Goal: Task Accomplishment & Management: Manage account settings

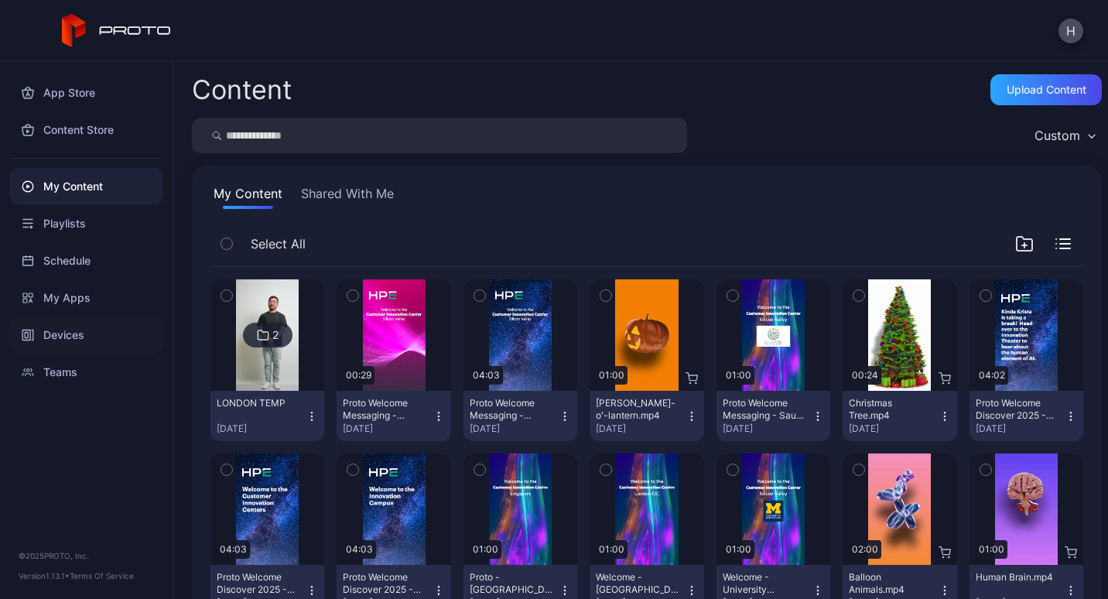
click at [67, 339] on div "Devices" at bounding box center [86, 334] width 154 height 37
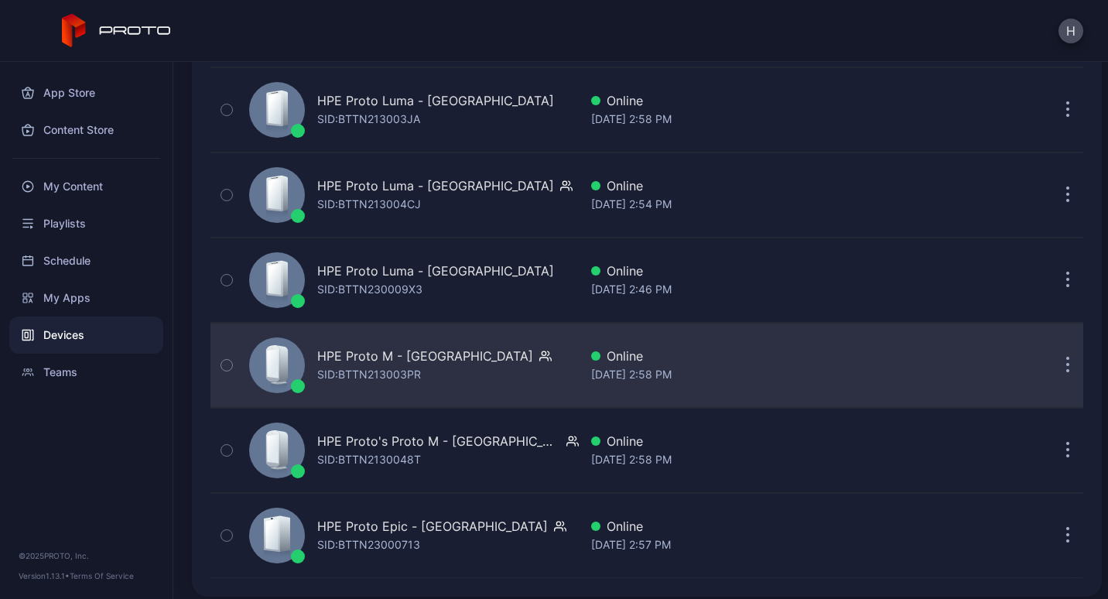
scroll to position [713, 0]
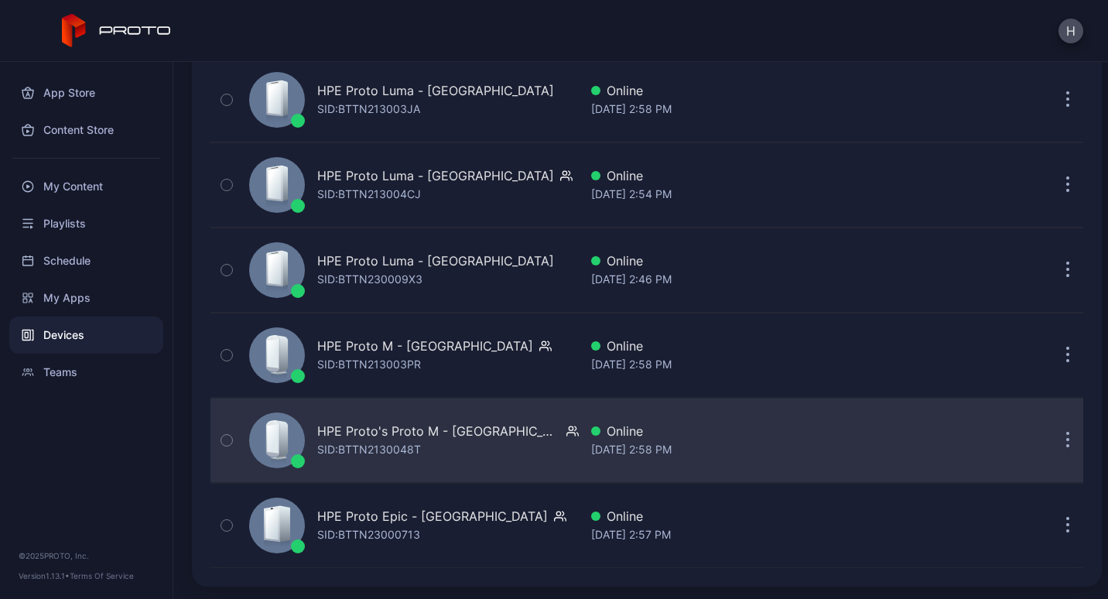
click at [459, 449] on div "HPE Proto's Proto M - London SID: BTTN2130048T" at bounding box center [447, 440] width 261 height 37
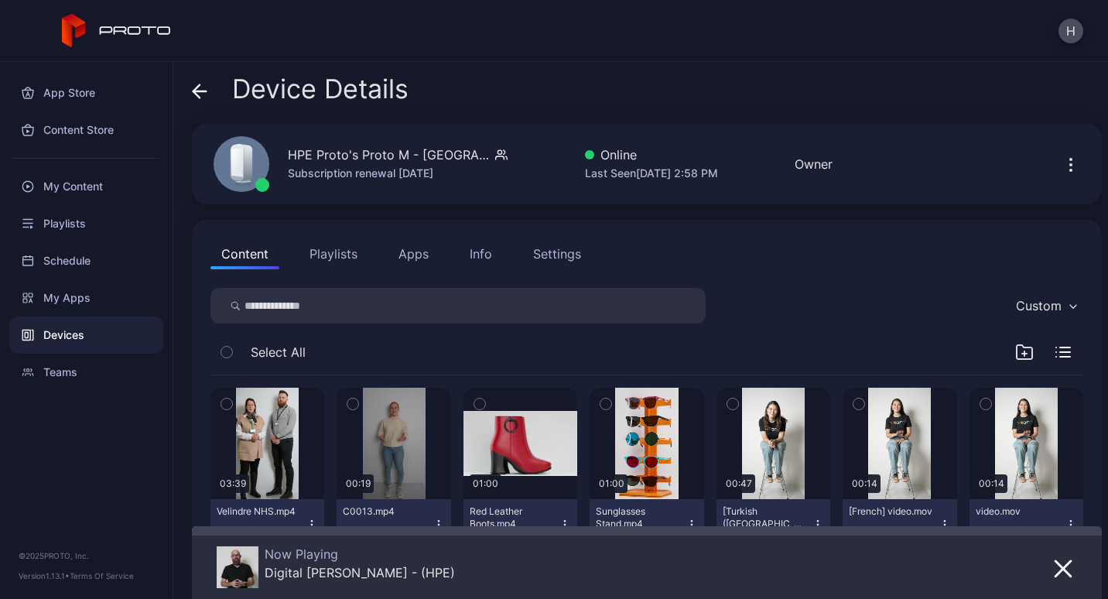
click at [399, 253] on button "Apps" at bounding box center [413, 253] width 52 height 31
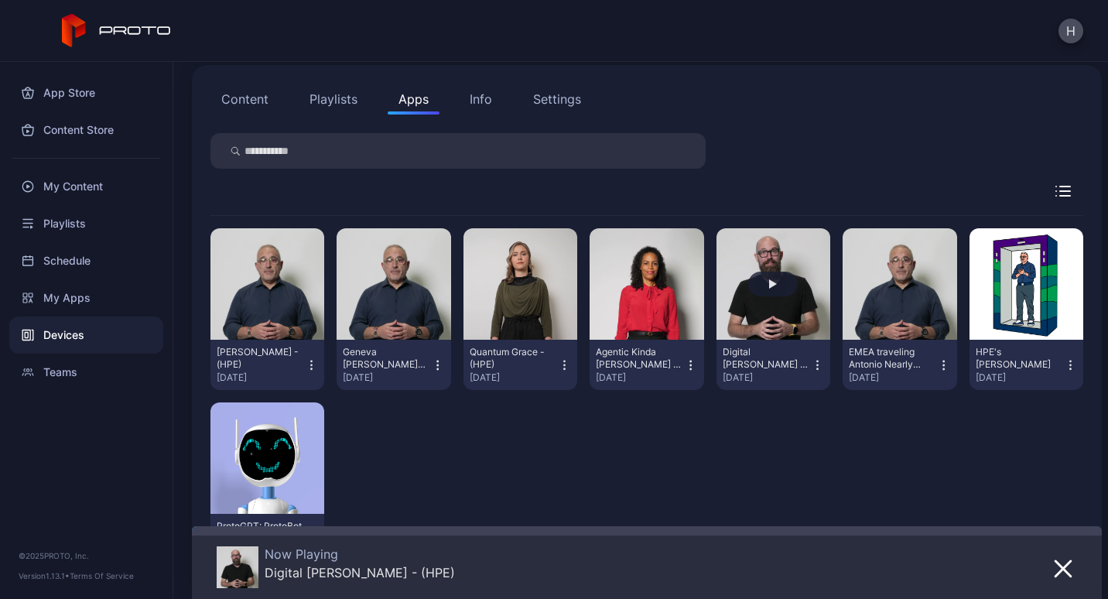
scroll to position [232, 0]
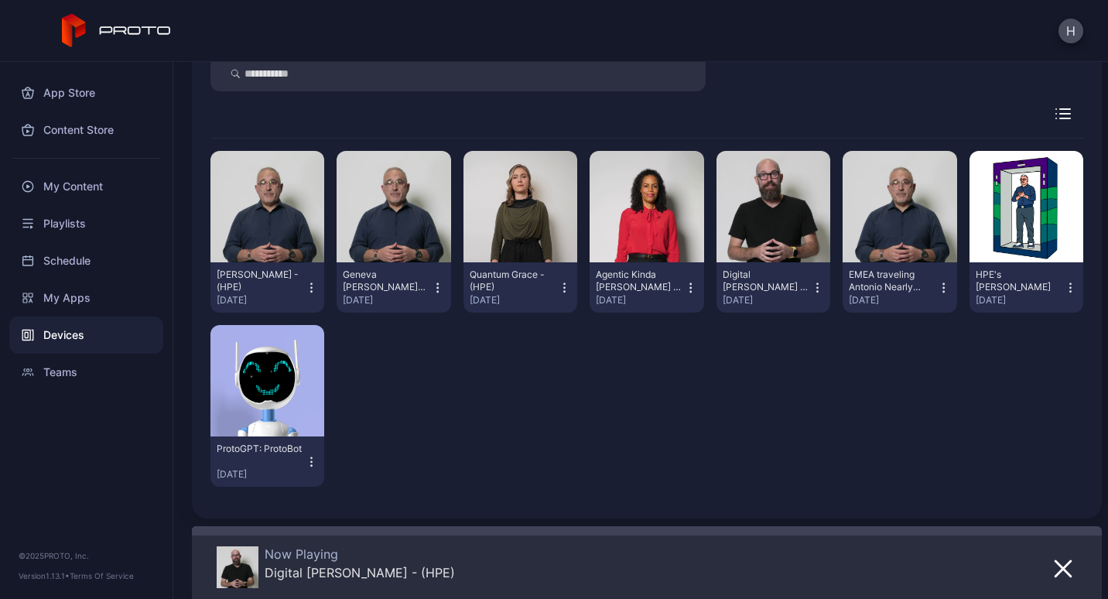
click at [1063, 286] on icon "button" at bounding box center [1069, 287] width 13 height 15
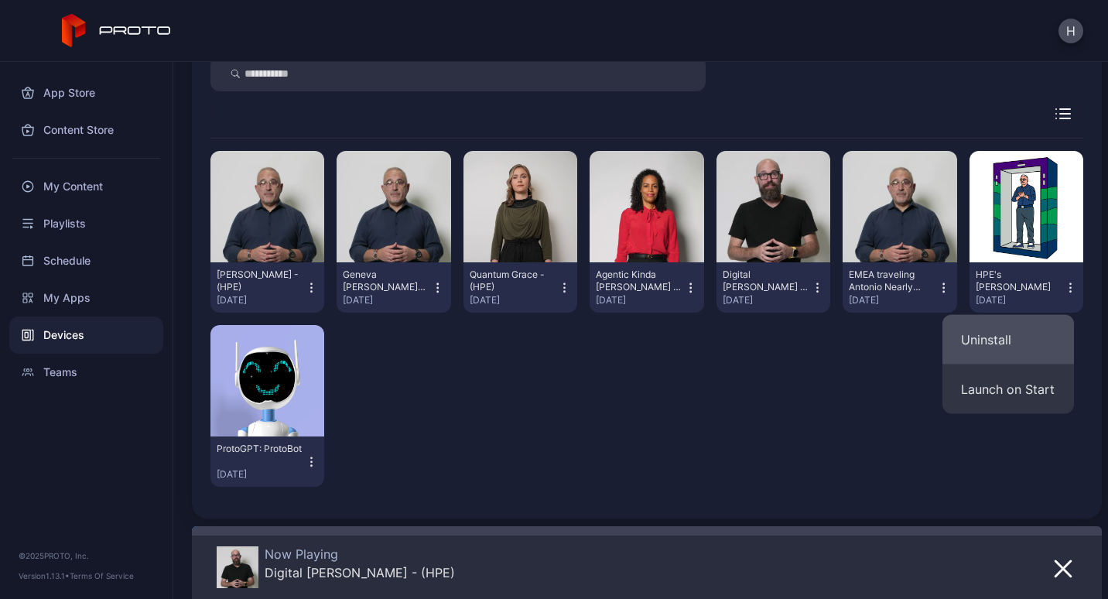
click at [999, 340] on button "Uninstall" at bounding box center [1007, 340] width 131 height 50
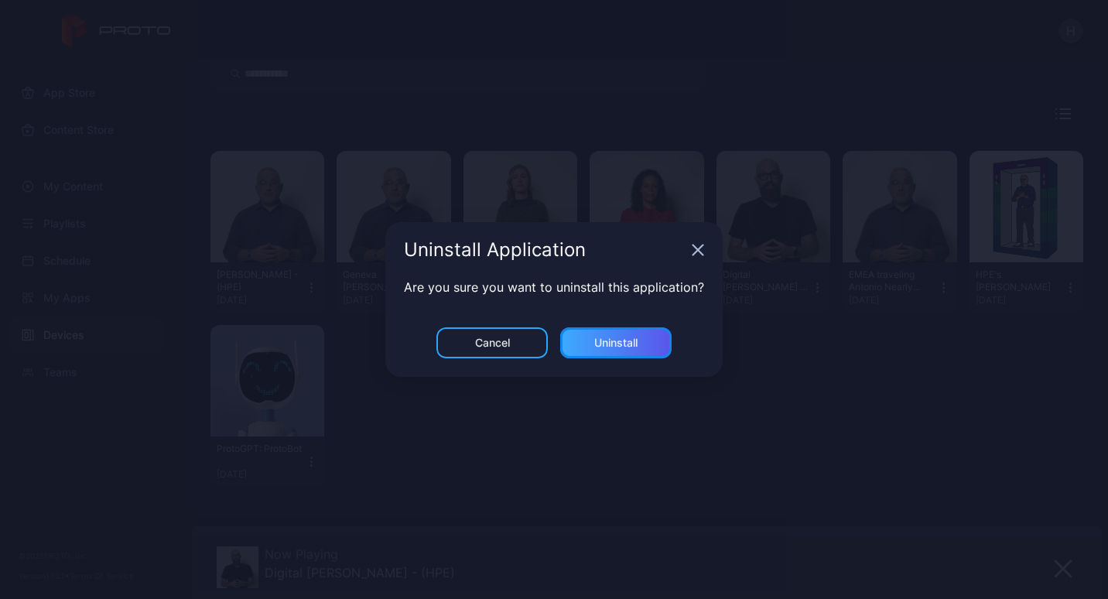
click at [653, 347] on div "Uninstall" at bounding box center [615, 342] width 111 height 31
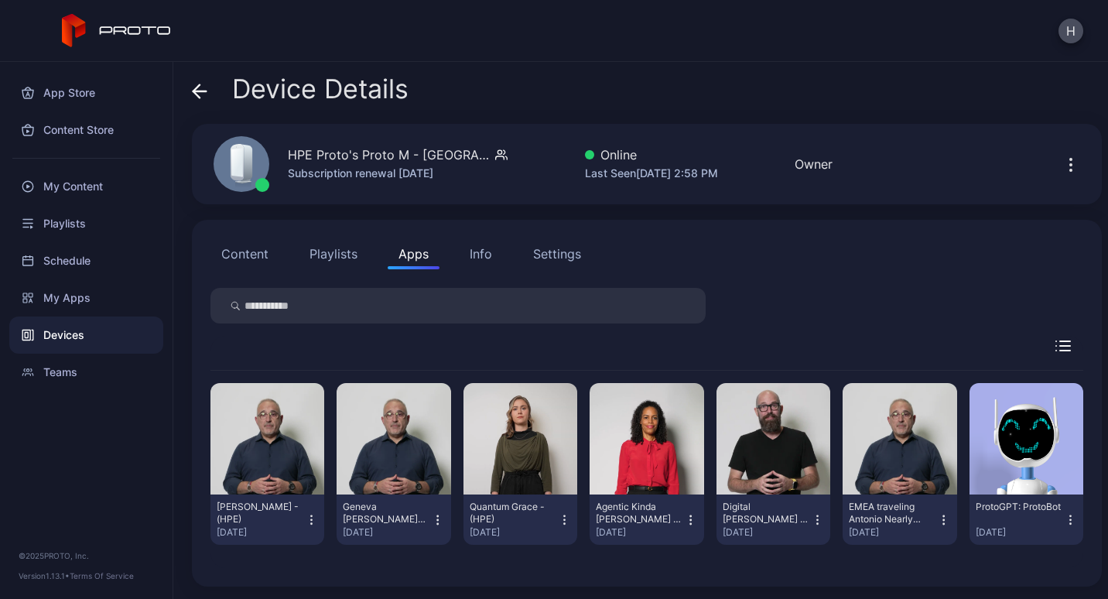
click at [1063, 517] on icon "button" at bounding box center [1069, 519] width 13 height 15
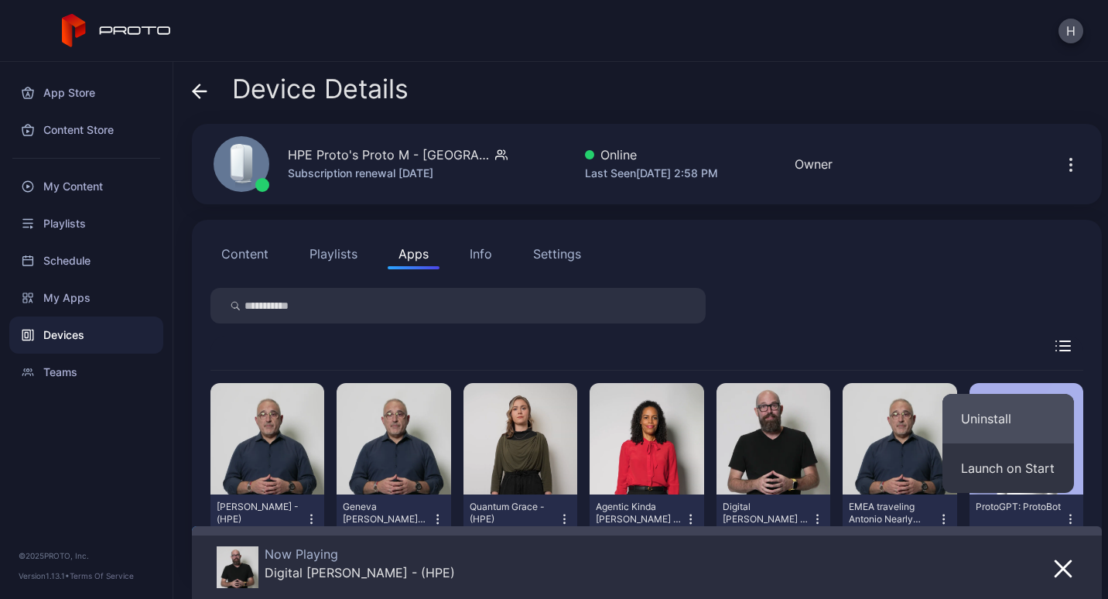
click at [983, 416] on button "Uninstall" at bounding box center [1007, 419] width 131 height 50
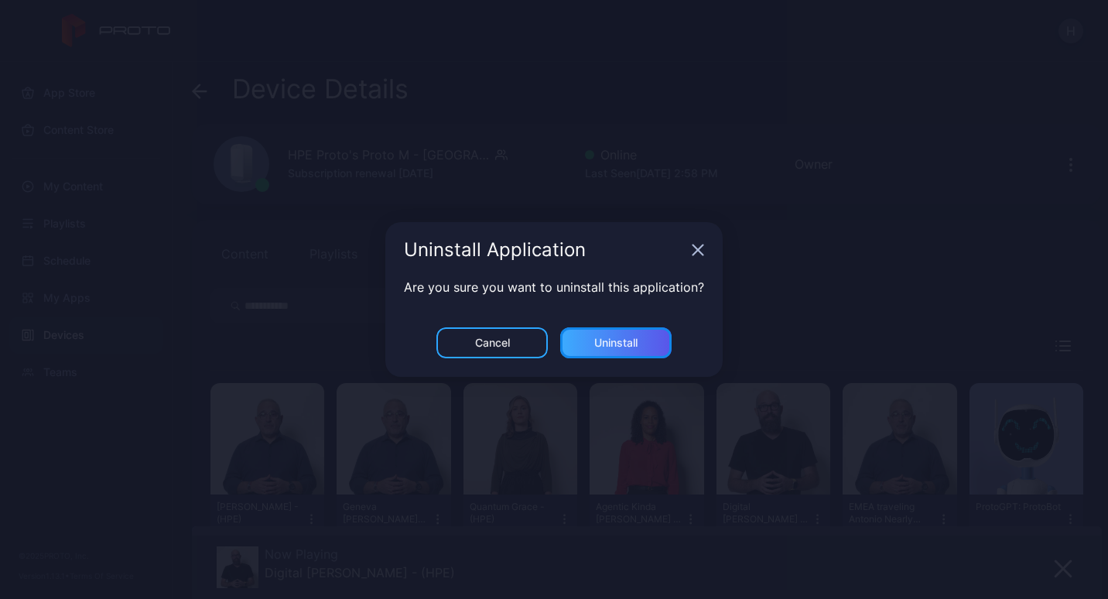
click at [631, 340] on div "Uninstall" at bounding box center [615, 342] width 43 height 12
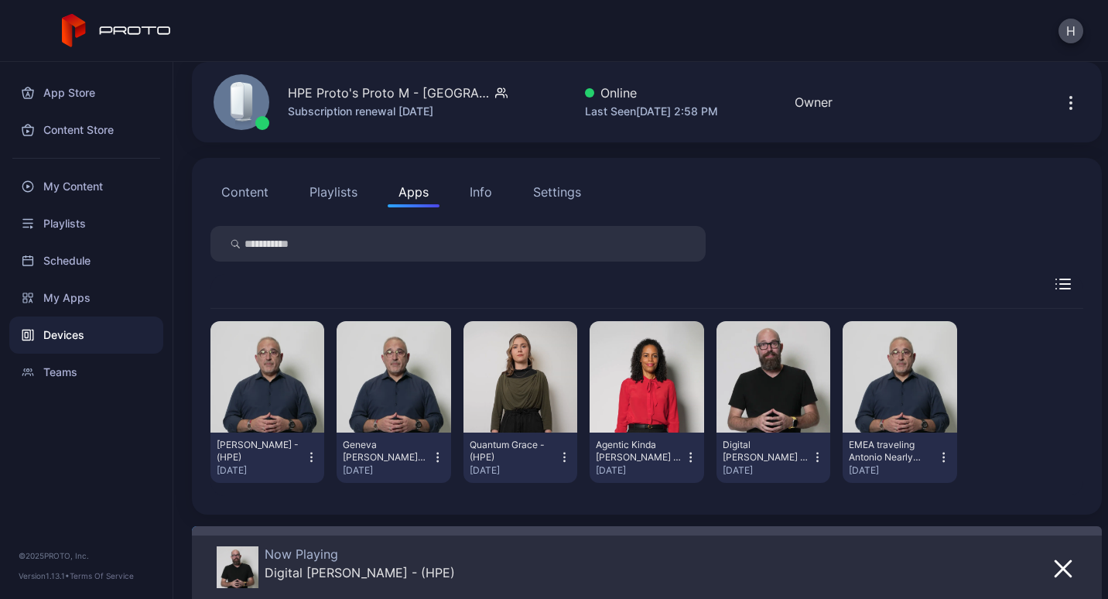
scroll to position [63, 0]
click at [431, 456] on icon "button" at bounding box center [437, 456] width 13 height 15
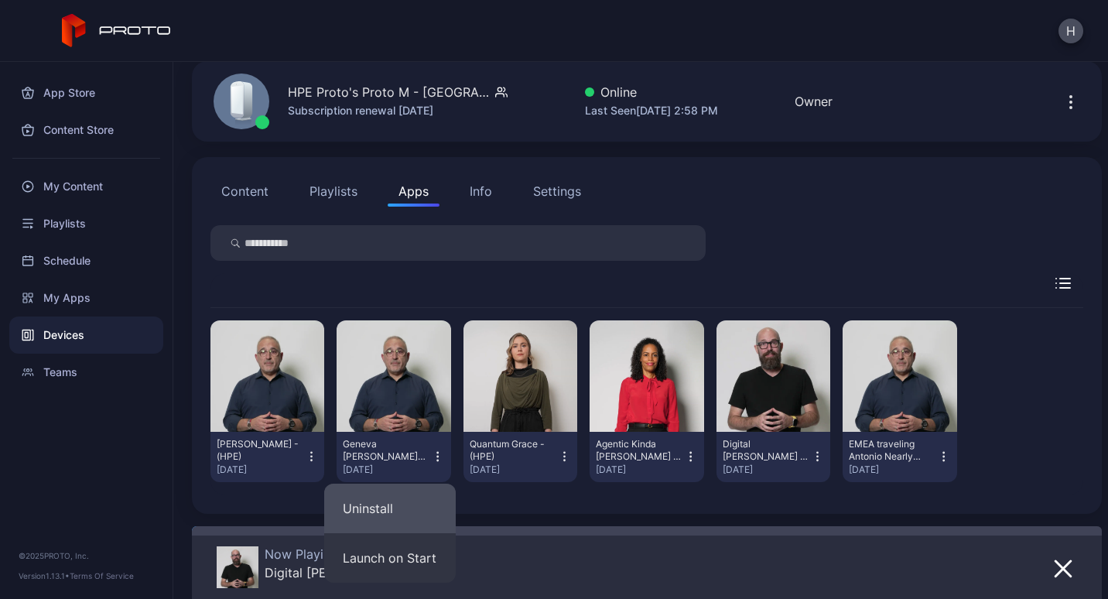
click at [380, 502] on button "Uninstall" at bounding box center [389, 508] width 131 height 50
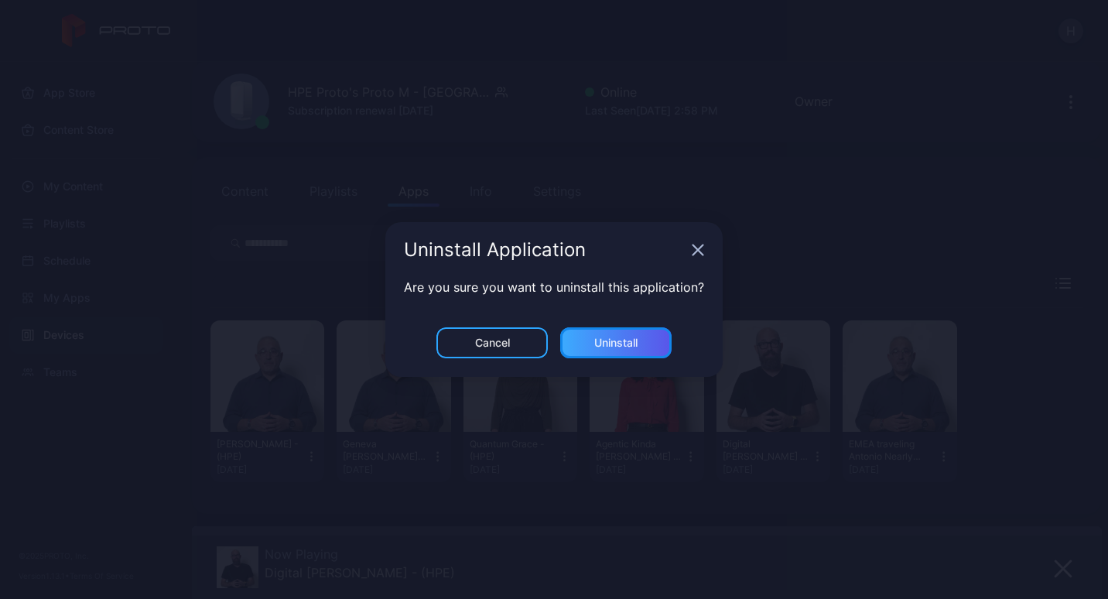
click at [638, 334] on div "Uninstall" at bounding box center [615, 342] width 111 height 31
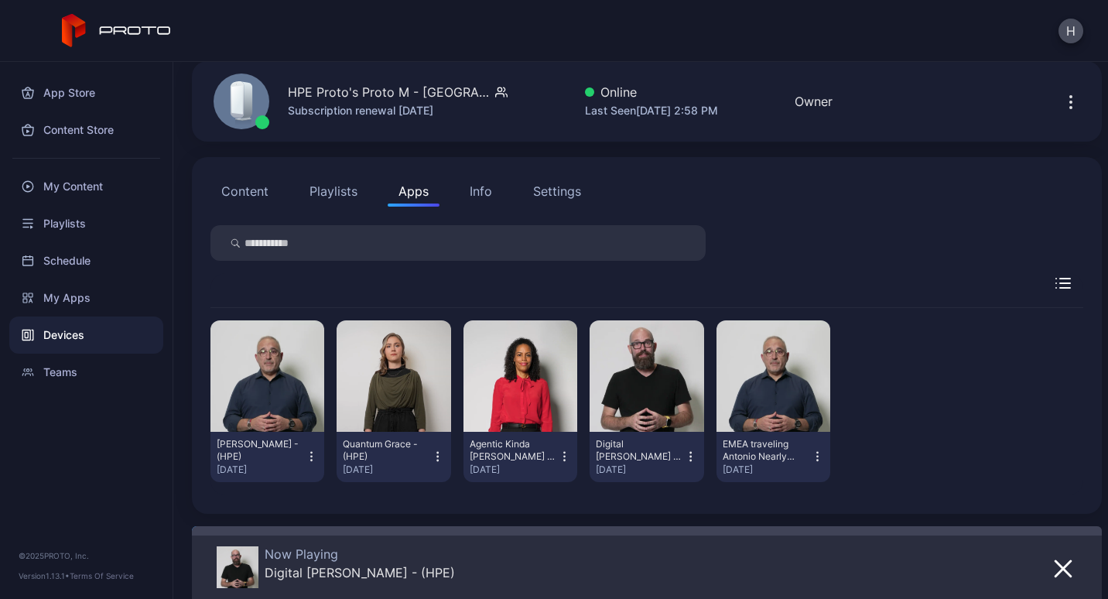
click at [403, 193] on button "Apps" at bounding box center [413, 191] width 52 height 31
click at [542, 186] on div "Settings" at bounding box center [557, 191] width 48 height 19
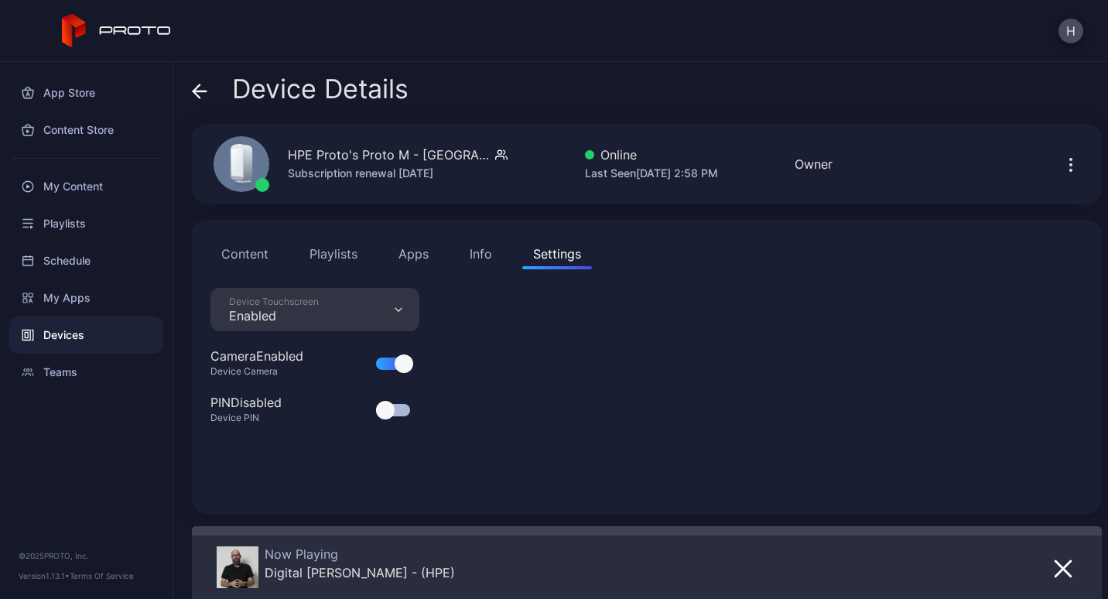
scroll to position [0, 0]
click at [472, 251] on div "Info" at bounding box center [480, 253] width 22 height 19
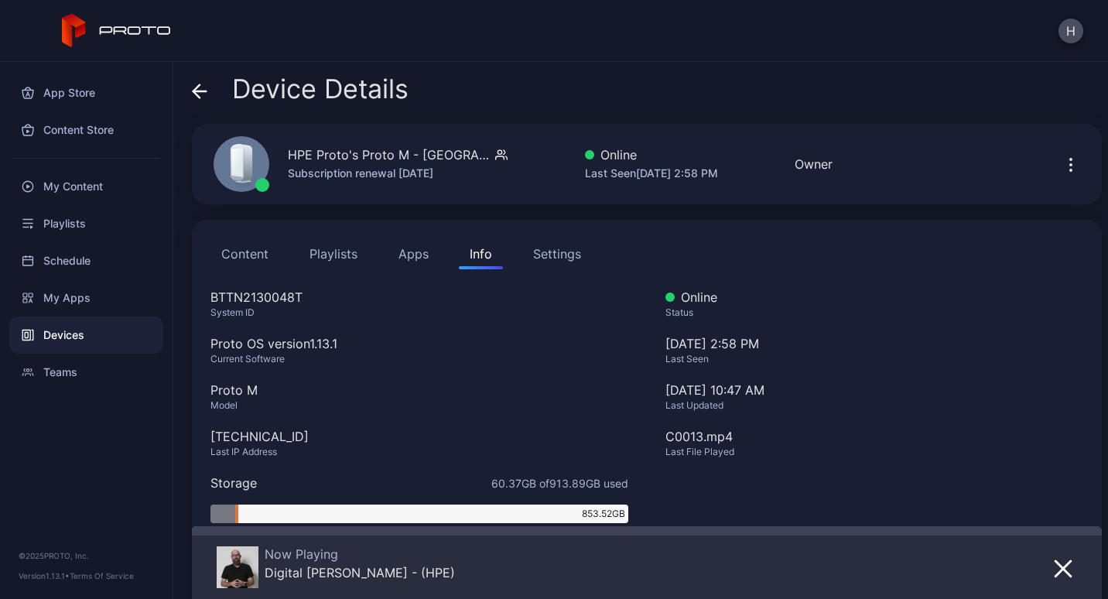
click at [415, 251] on button "Apps" at bounding box center [413, 253] width 52 height 31
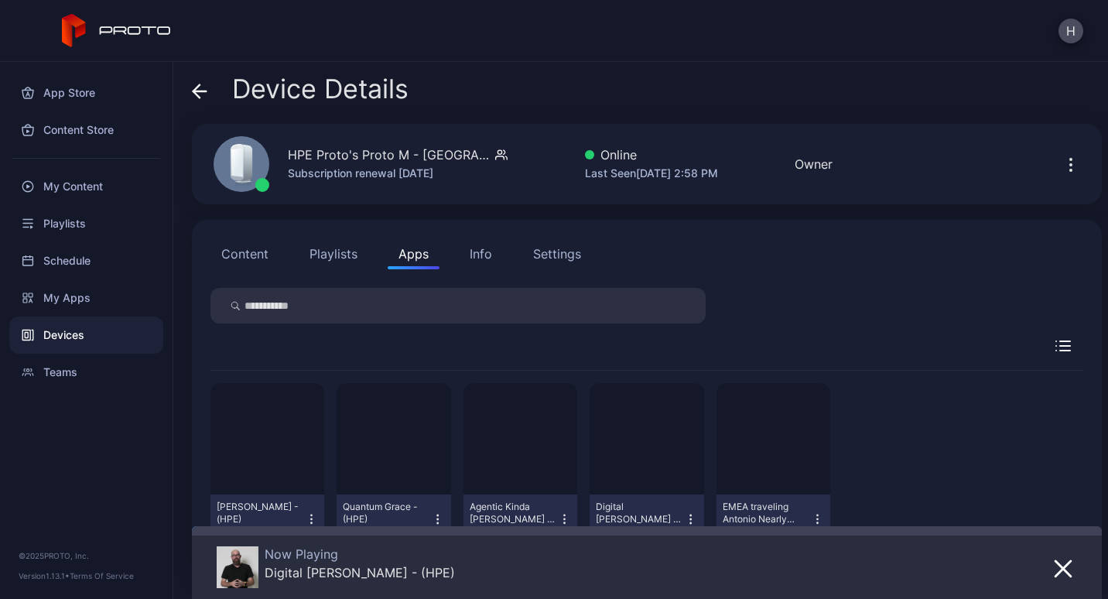
click at [343, 251] on button "Playlists" at bounding box center [334, 253] width 70 height 31
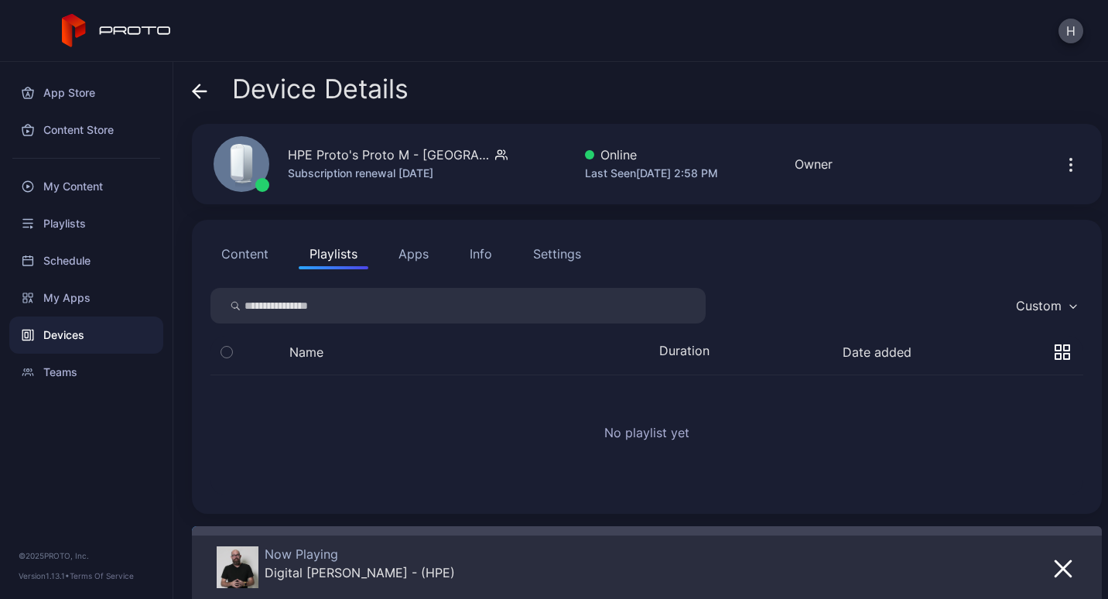
click at [243, 251] on button "Content" at bounding box center [244, 253] width 69 height 31
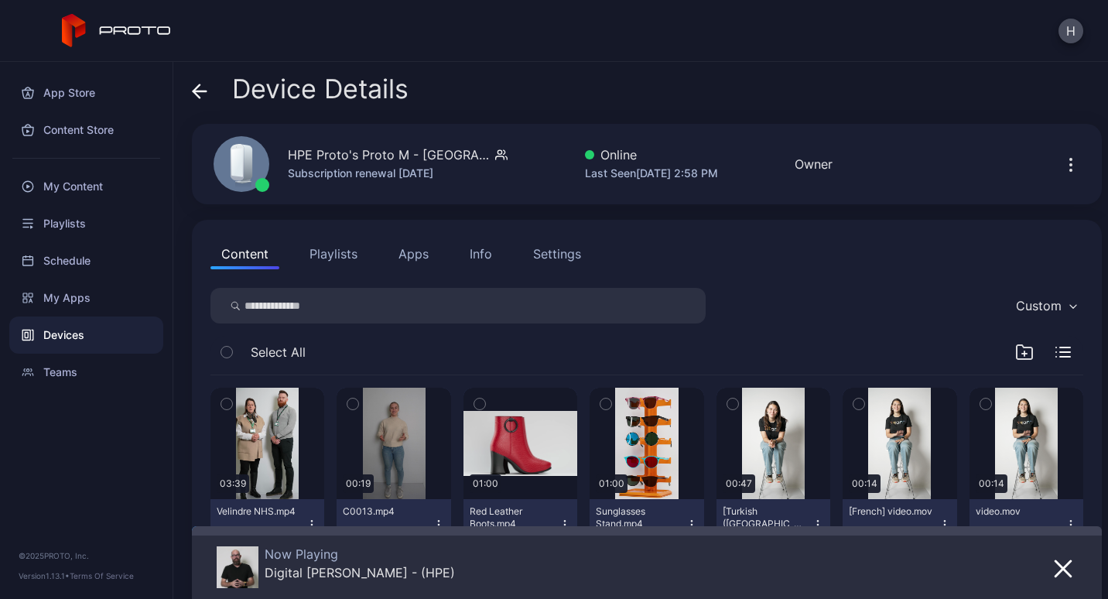
click at [326, 251] on button "Playlists" at bounding box center [334, 253] width 70 height 31
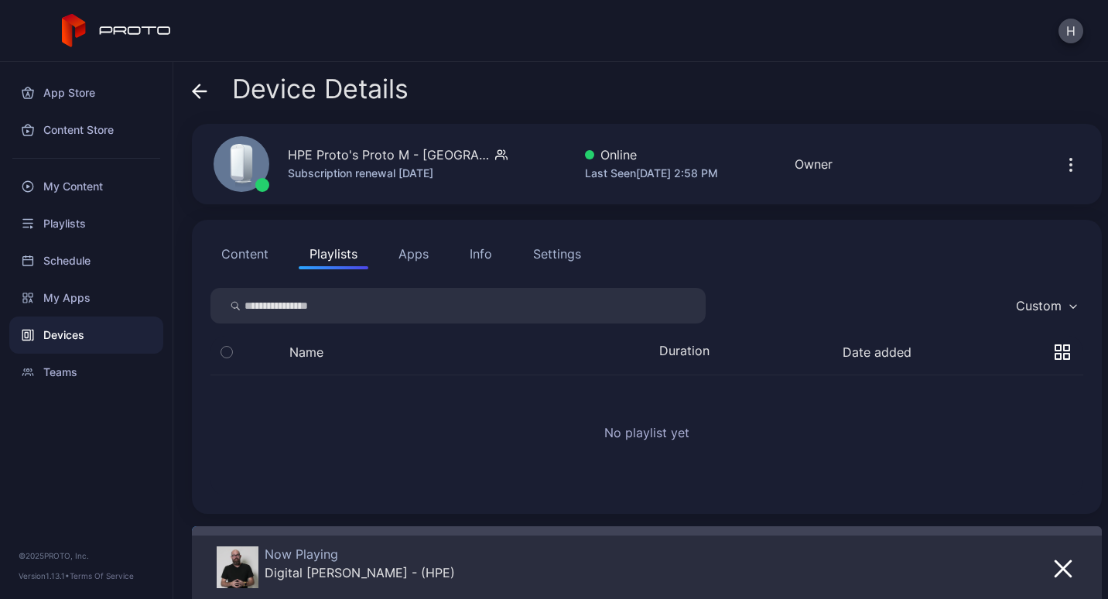
click at [1070, 160] on icon "button" at bounding box center [1071, 160] width 2 height 2
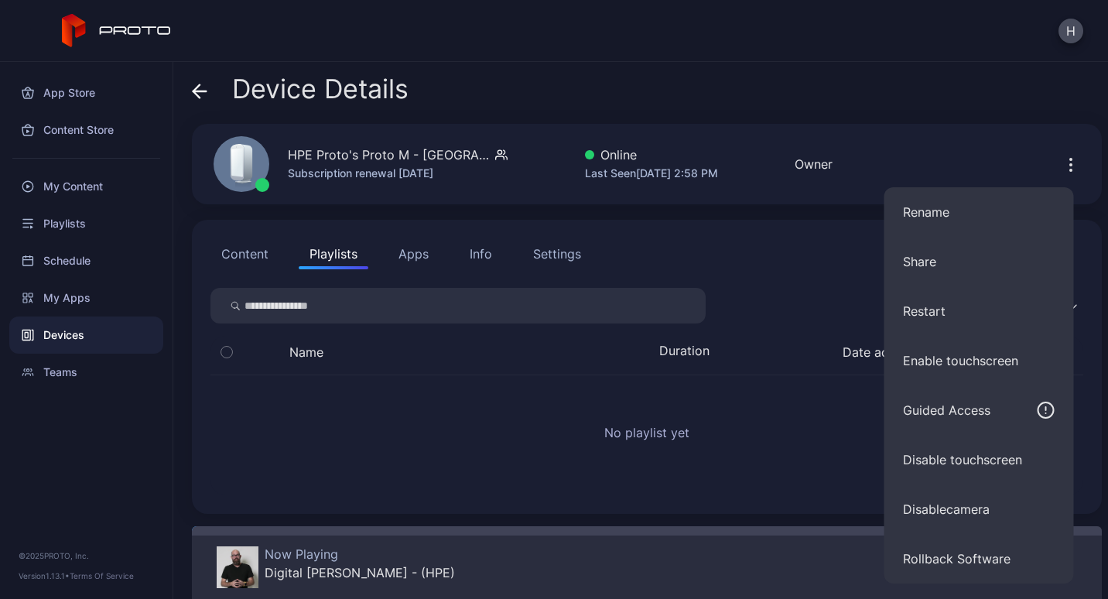
click at [728, 242] on div "Content Playlists Apps Info Settings" at bounding box center [646, 253] width 872 height 31
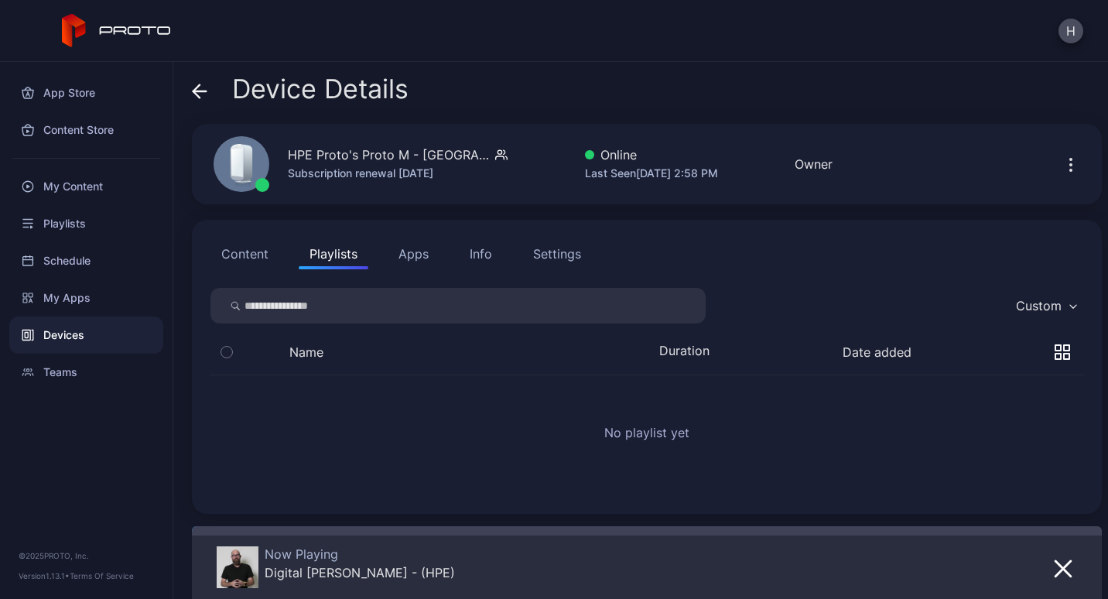
click at [254, 255] on button "Content" at bounding box center [244, 253] width 69 height 31
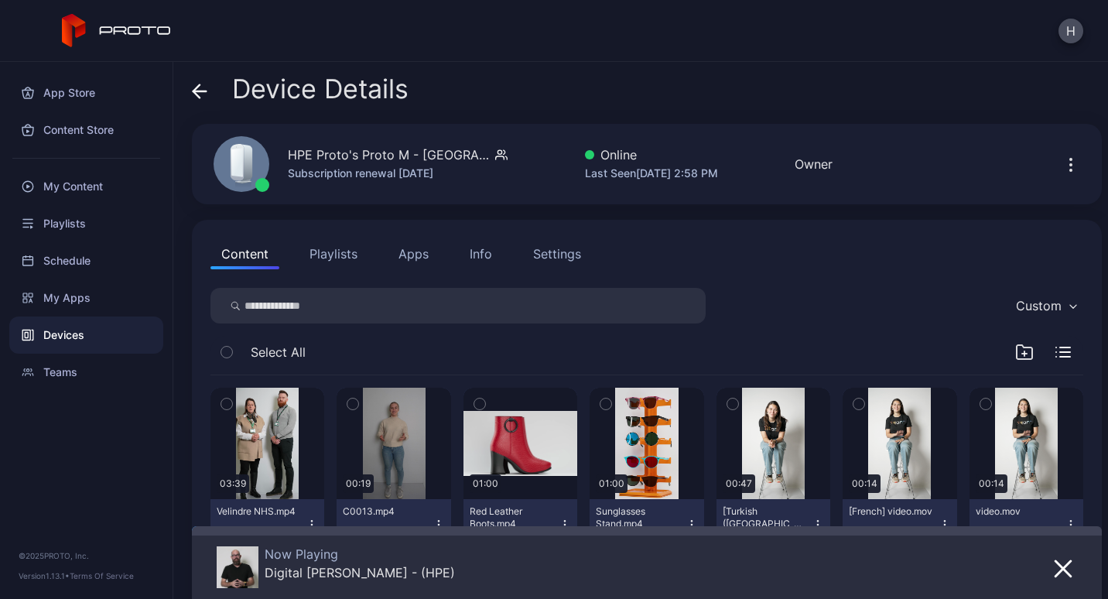
click at [334, 259] on button "Playlists" at bounding box center [334, 253] width 70 height 31
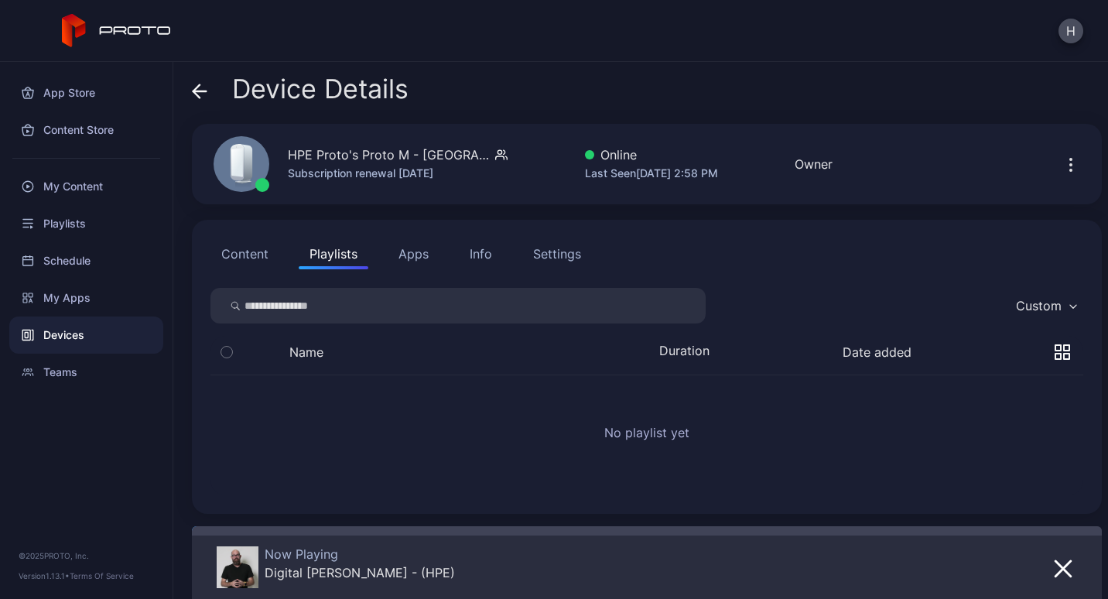
click at [428, 253] on button "Apps" at bounding box center [413, 253] width 52 height 31
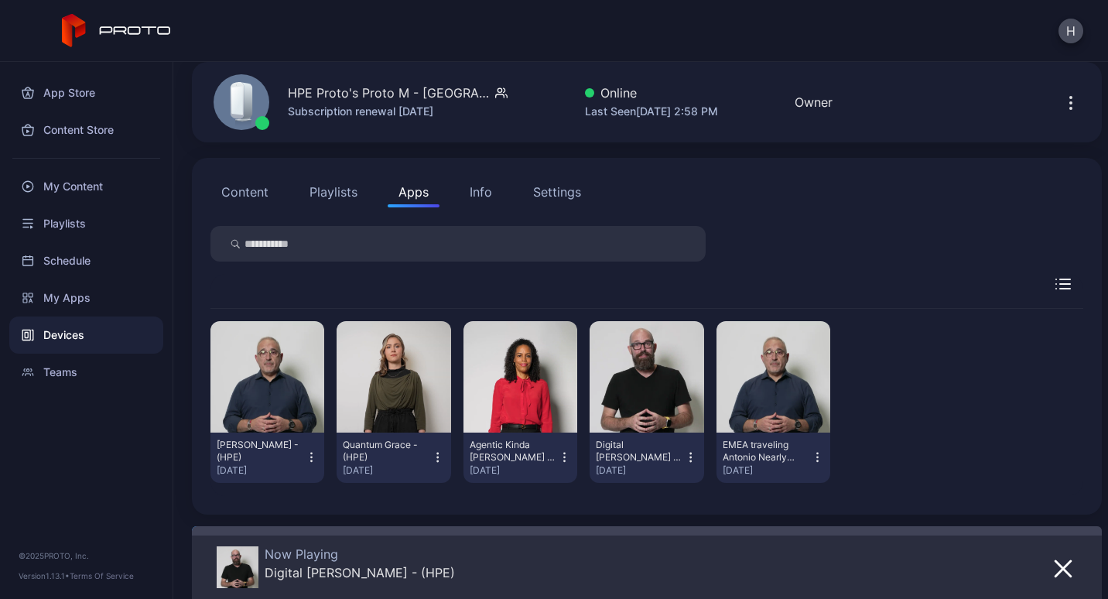
scroll to position [63, 0]
click at [1042, 283] on div at bounding box center [1062, 283] width 41 height 11
click at [1055, 283] on icon "button" at bounding box center [1062, 283] width 15 height 11
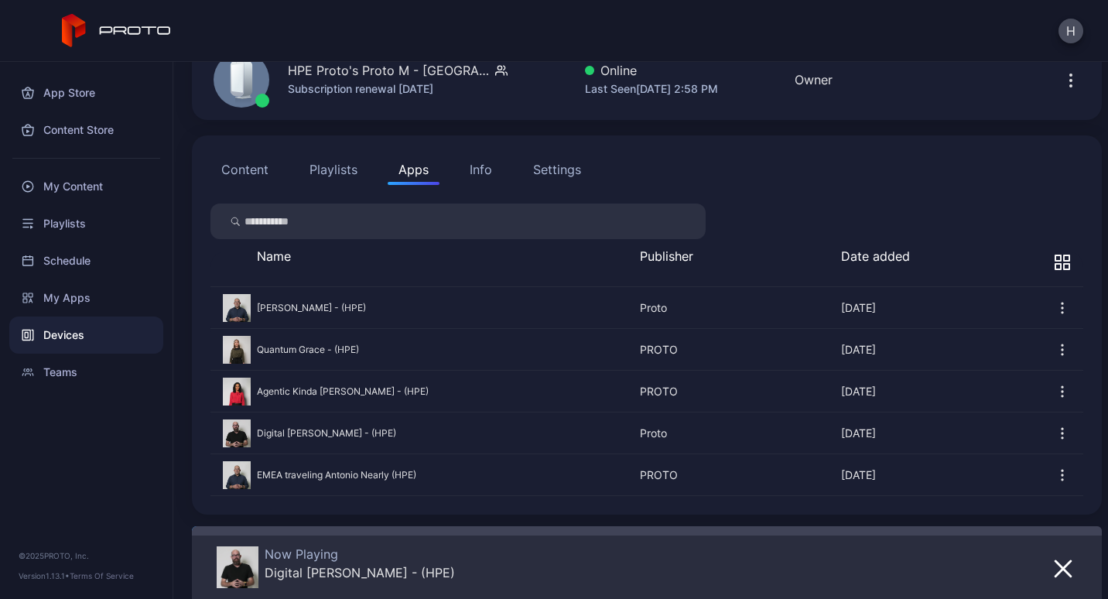
scroll to position [85, 0]
click at [1054, 258] on icon "button" at bounding box center [1061, 261] width 15 height 15
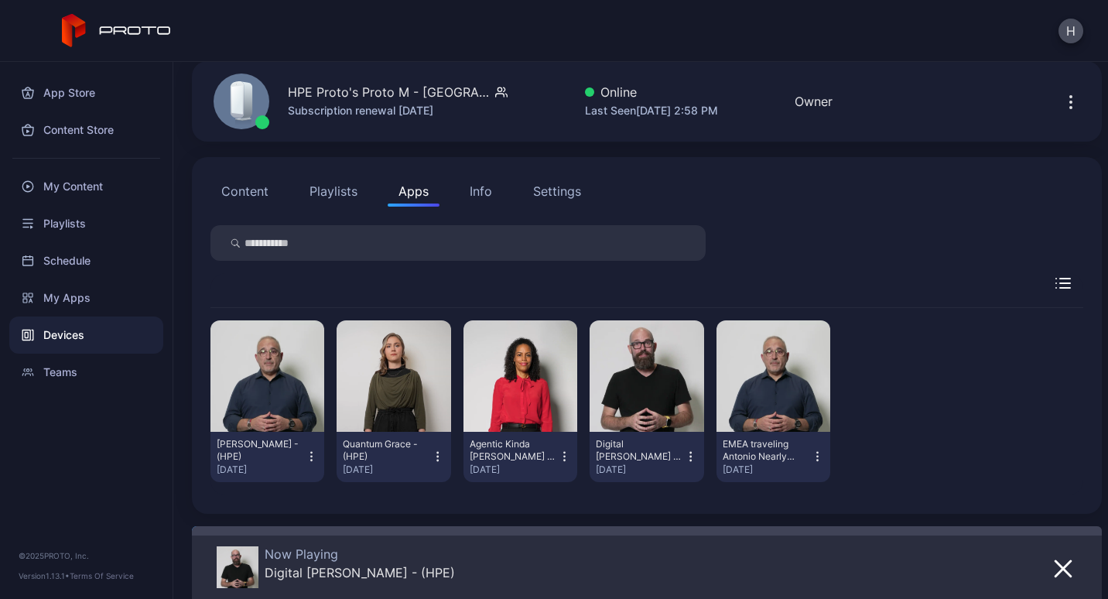
click at [482, 185] on div "Info" at bounding box center [480, 191] width 22 height 19
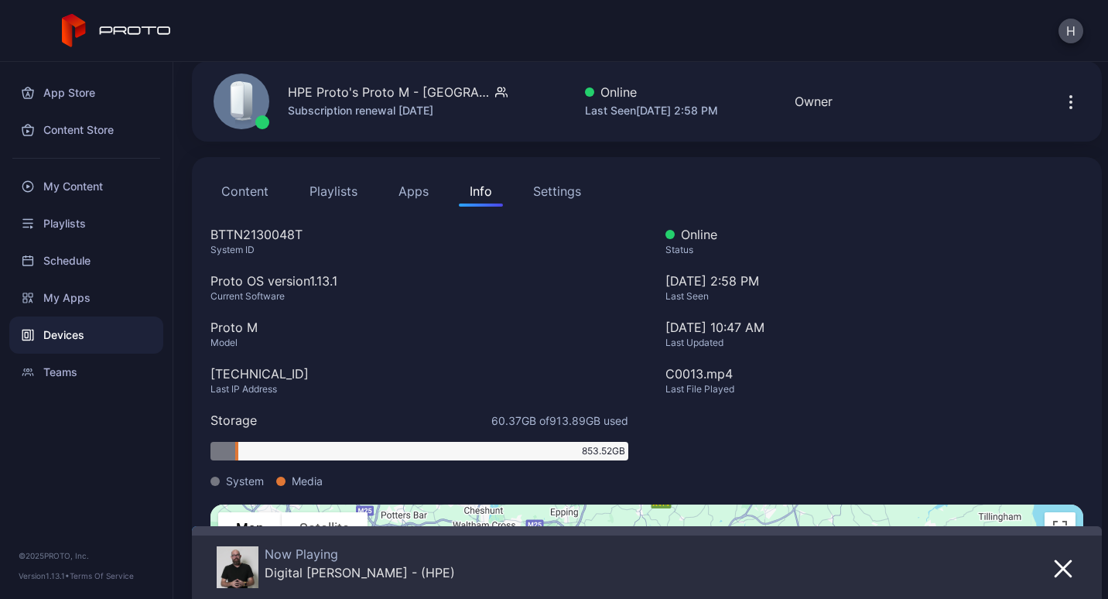
click at [555, 189] on div "Settings" at bounding box center [557, 191] width 48 height 19
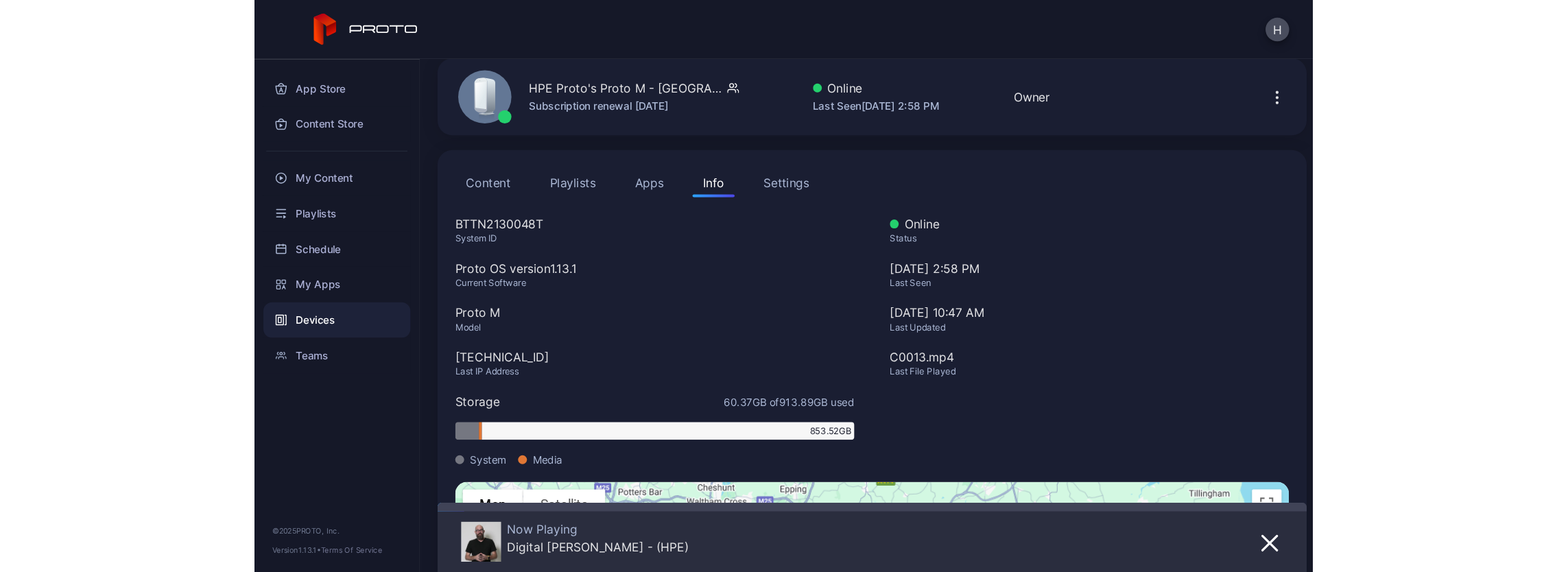
scroll to position [0, 0]
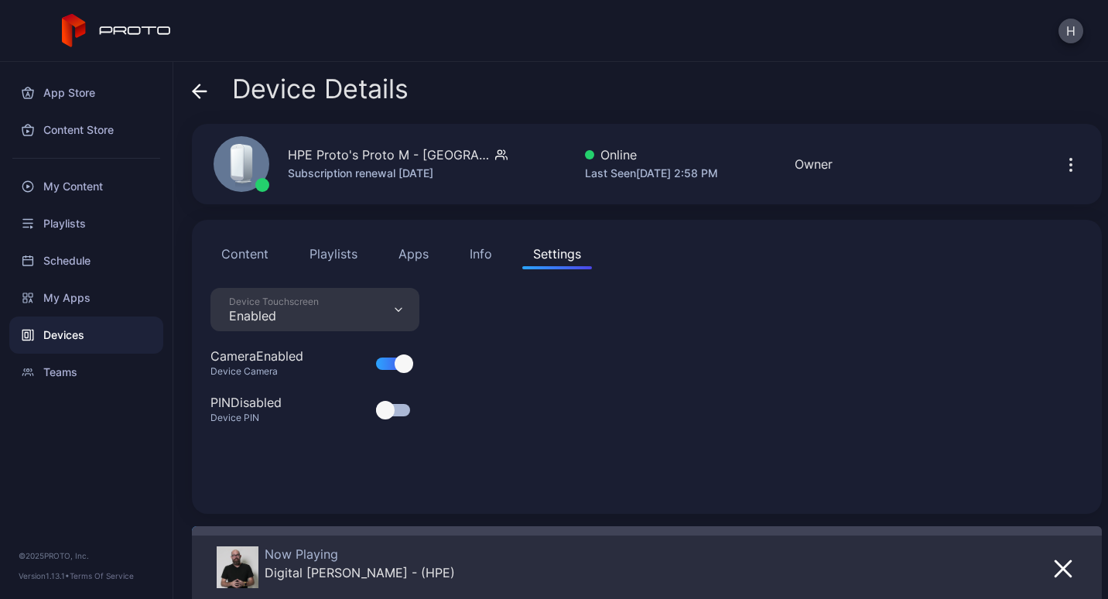
click at [396, 306] on div "Device Touchscreen Enabled" at bounding box center [314, 309] width 209 height 43
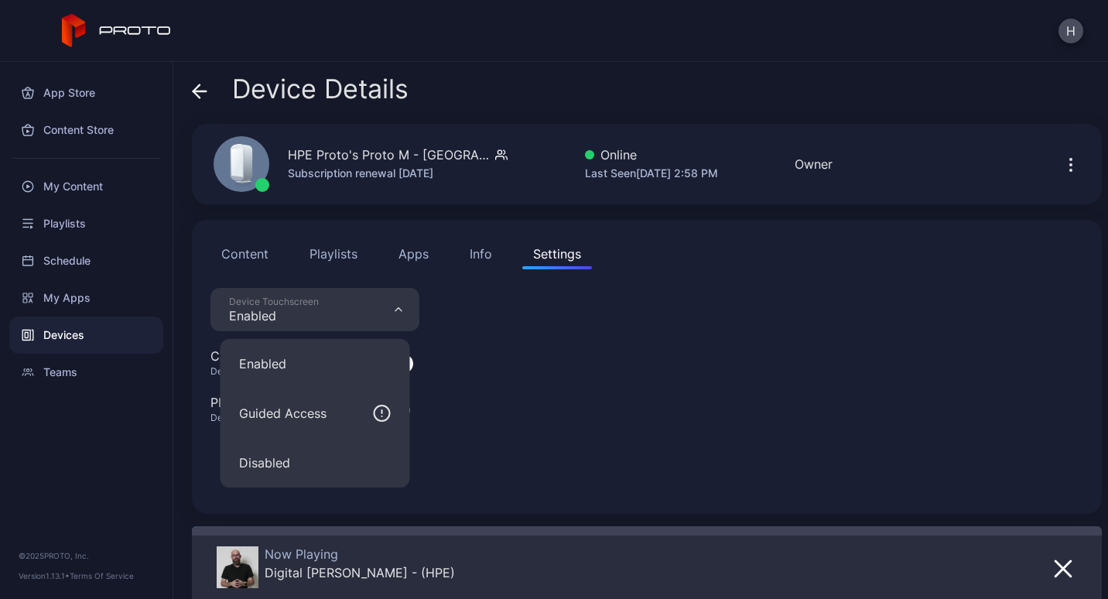
click at [396, 306] on div "Device Touchscreen Enabled" at bounding box center [314, 309] width 209 height 43
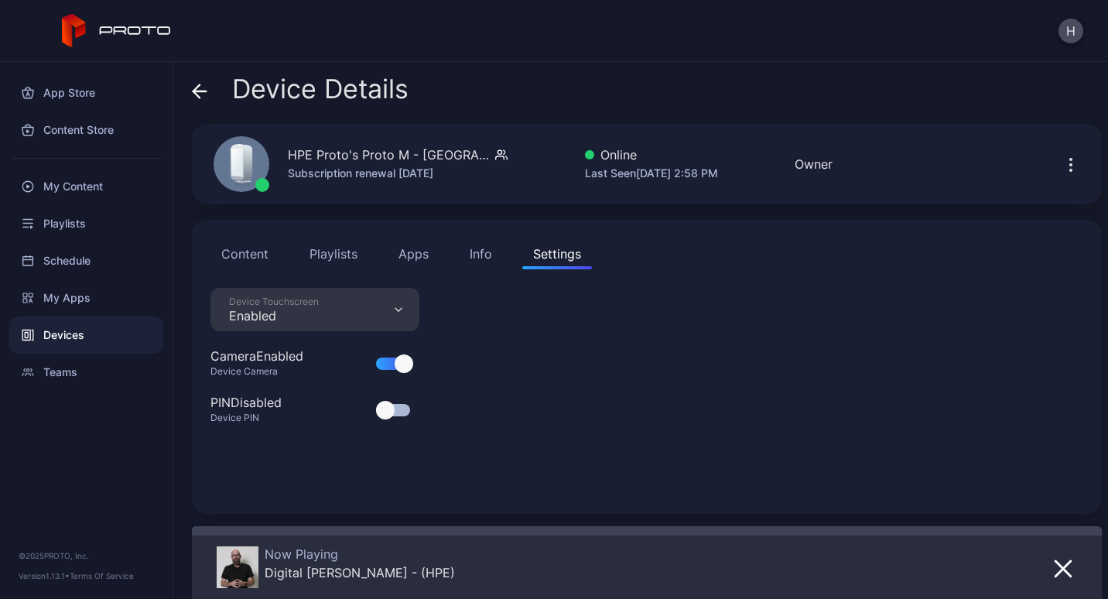
click at [490, 249] on div "Info" at bounding box center [480, 253] width 22 height 19
